Goal: Check status

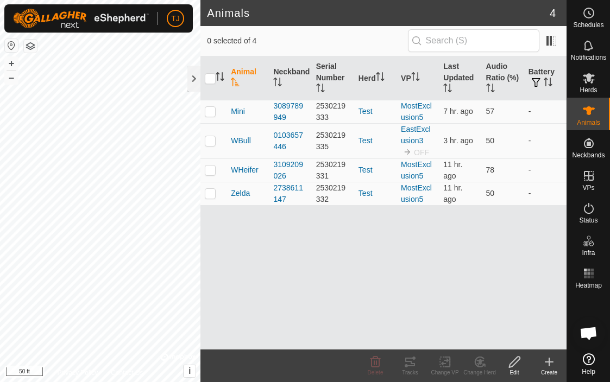
click at [329, 12] on h2 "Animals" at bounding box center [378, 13] width 343 height 13
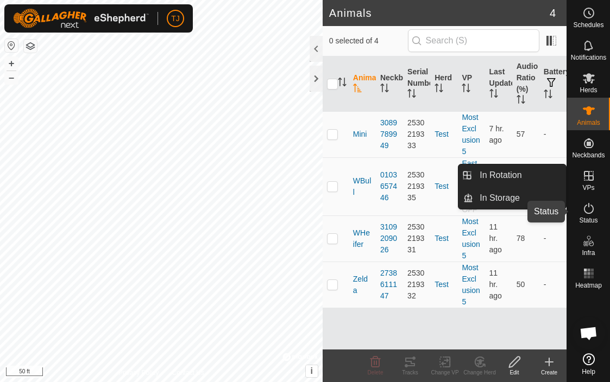
click at [593, 212] on icon at bounding box center [588, 208] width 13 height 13
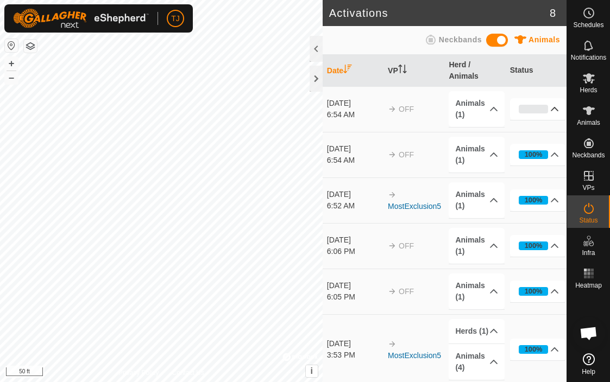
click at [554, 109] on p-accordion-header "0%" at bounding box center [538, 109] width 56 height 22
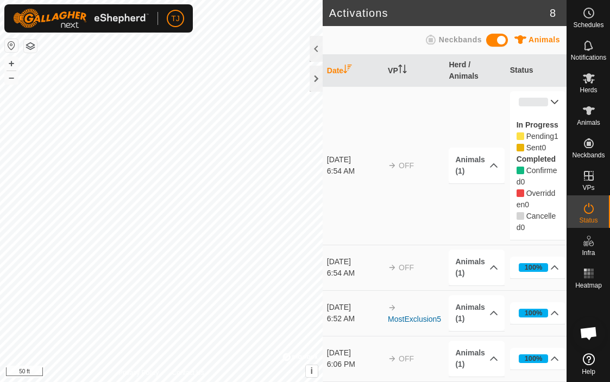
click at [555, 102] on p-accordion-header "0%" at bounding box center [538, 102] width 56 height 22
